Goal: Task Accomplishment & Management: Manage account settings

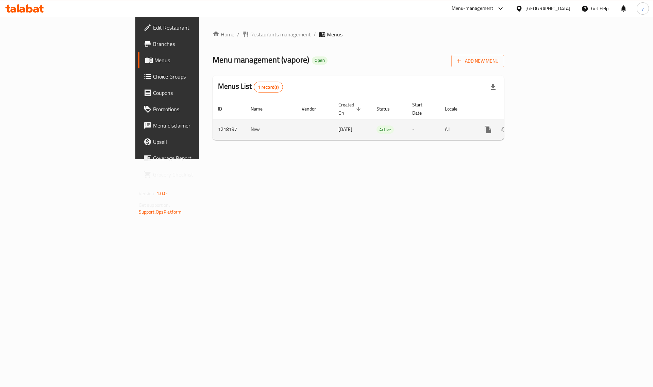
click at [540, 127] on icon "enhanced table" at bounding box center [537, 130] width 6 height 6
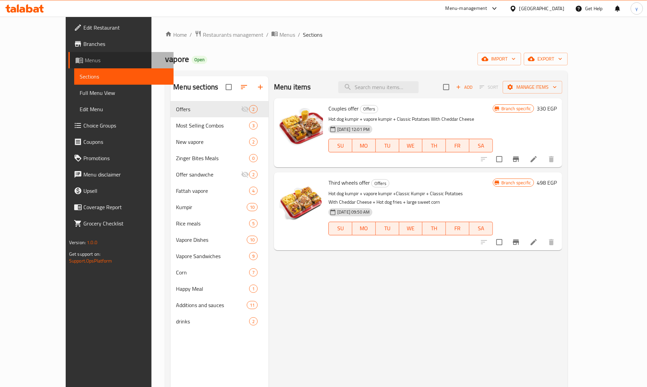
click at [85, 57] on span "Menus" at bounding box center [126, 60] width 83 height 8
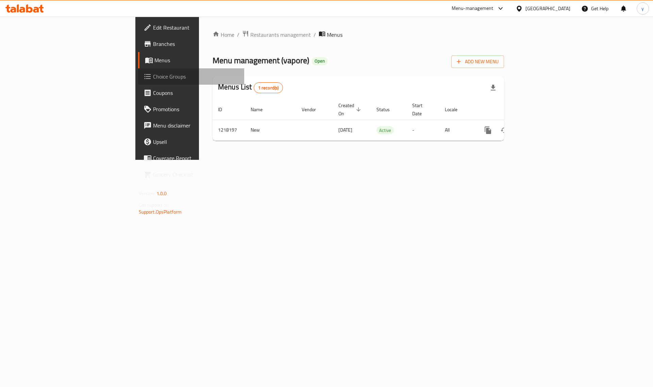
click at [138, 71] on link "Choice Groups" at bounding box center [191, 76] width 106 height 16
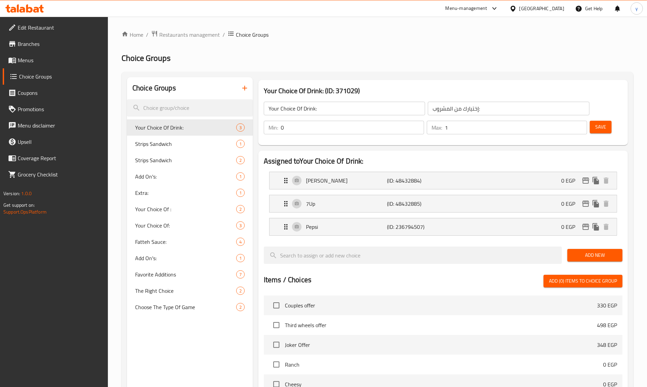
click at [341, 47] on div "Home / Restaurants management / Choice Groups Choice Groups Choice Groups Your …" at bounding box center [377, 308] width 512 height 556
click at [31, 4] on icon at bounding box center [24, 8] width 38 height 8
